Goal: Find specific page/section: Find specific page/section

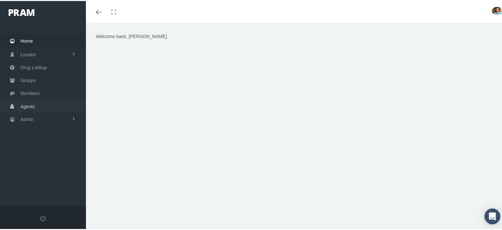
click at [39, 107] on link "Agents" at bounding box center [43, 104] width 86 height 13
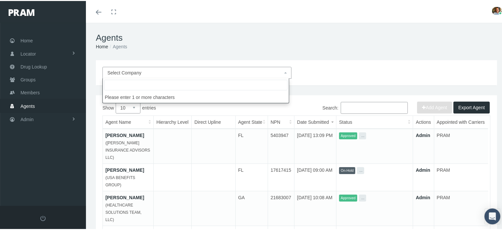
click at [142, 71] on span "Select Company" at bounding box center [194, 71] width 175 height 7
type input "healthcare solutions team"
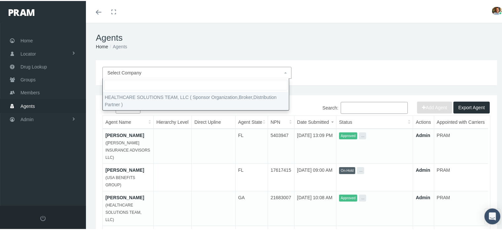
select select "4847"
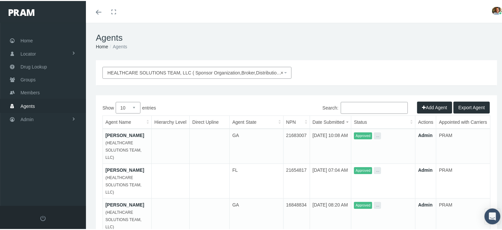
scroll to position [33, 0]
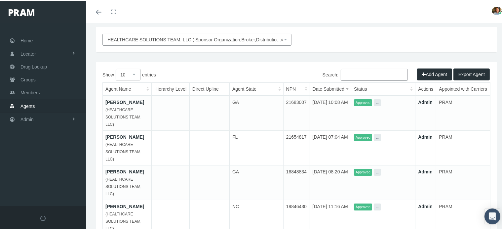
click at [132, 73] on select "10 25 50 100" at bounding box center [128, 74] width 25 height 12
select select "100"
click at [116, 68] on select "10 25 50 100" at bounding box center [128, 74] width 25 height 12
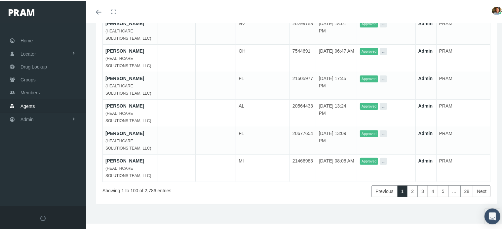
scroll to position [3577, 0]
click at [460, 190] on link "28" at bounding box center [466, 190] width 13 height 12
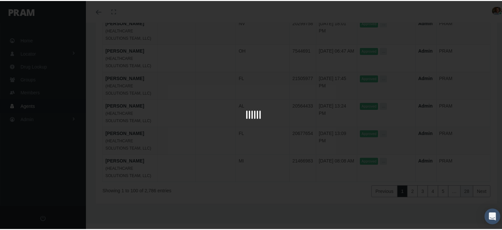
scroll to position [3034, 0]
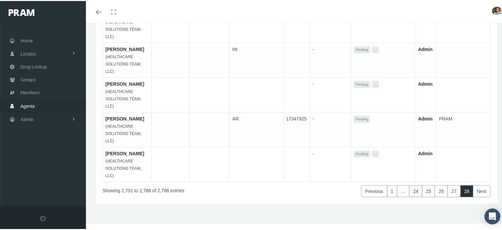
click at [409, 190] on link "24" at bounding box center [415, 190] width 13 height 12
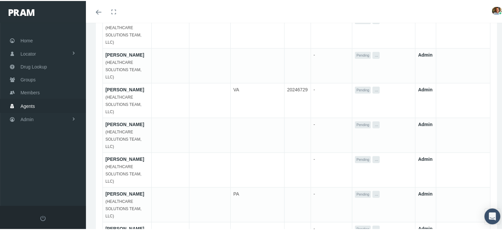
scroll to position [3049, 0]
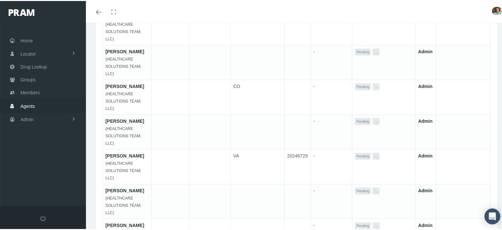
click at [128, 88] on link "[PERSON_NAME]" at bounding box center [124, 85] width 39 height 5
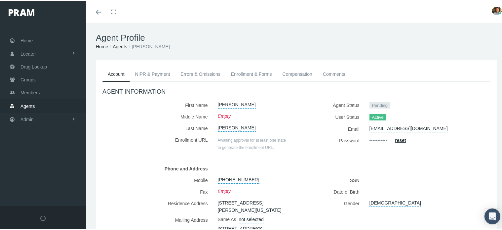
click at [243, 76] on link "Enrollment & Forms" at bounding box center [252, 73] width 52 height 15
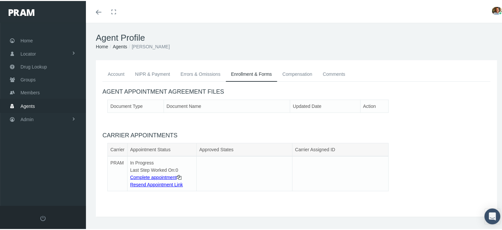
click at [215, 76] on link "Errors & Omissions" at bounding box center [200, 73] width 51 height 15
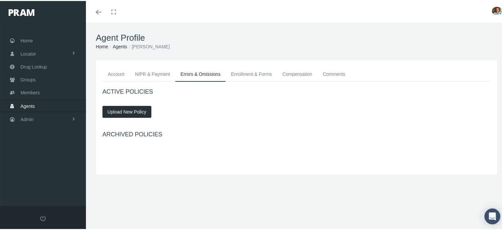
click at [145, 75] on link "NIPR & Payment" at bounding box center [153, 73] width 46 height 15
